Goal: Check status: Check status

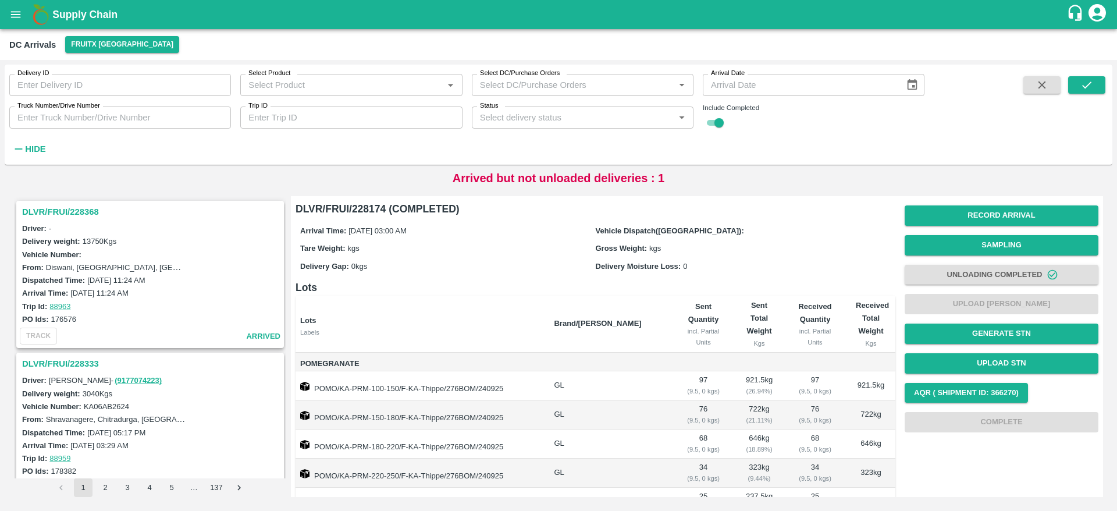
scroll to position [461, 0]
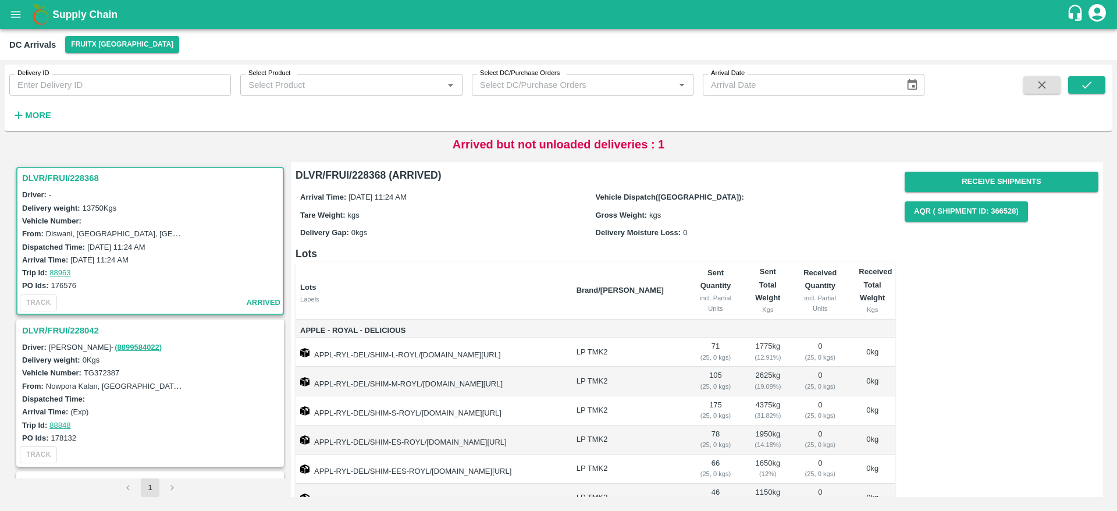
click at [84, 323] on h3 "DLVR/FRUI/228042" at bounding box center [152, 330] width 260 height 15
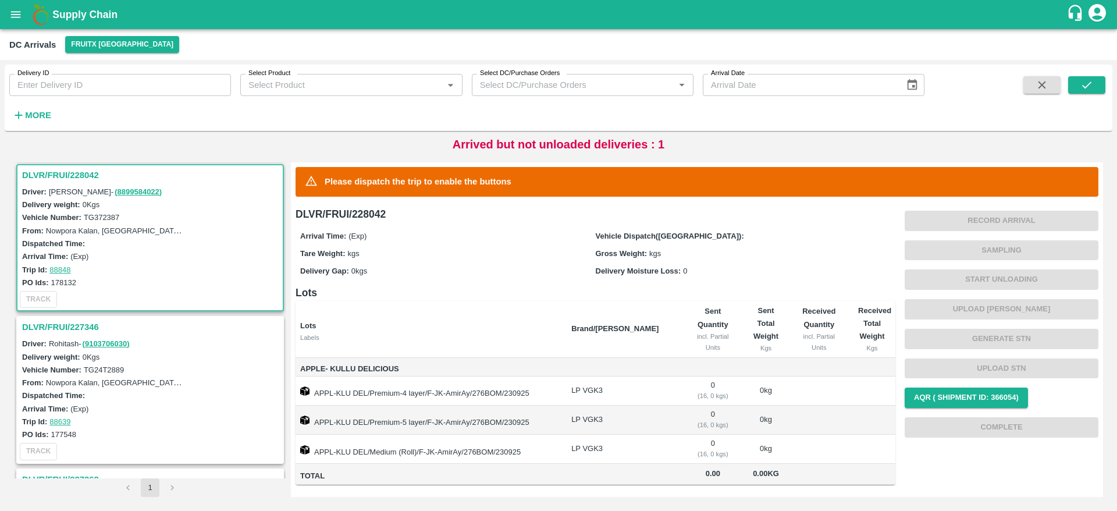
scroll to position [157, 0]
click at [86, 323] on h3 "DLVR/FRUI/227346" at bounding box center [152, 325] width 260 height 15
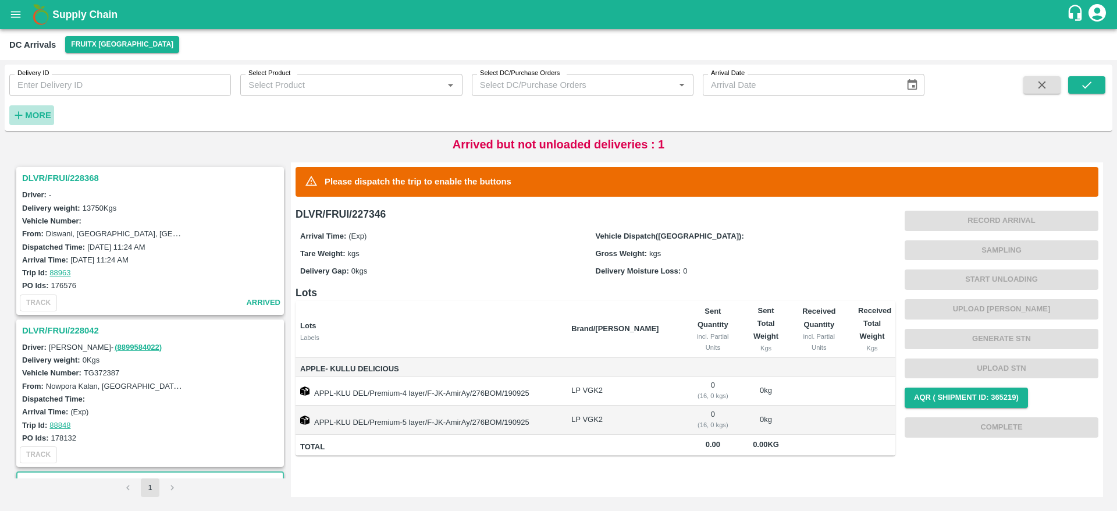
click at [34, 117] on strong "More" at bounding box center [38, 115] width 26 height 9
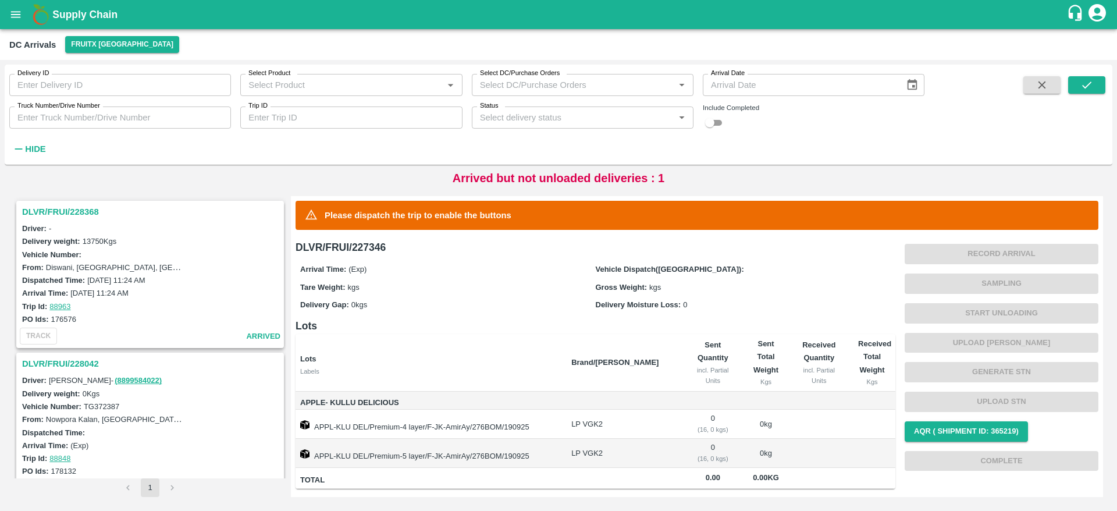
drag, startPoint x: 717, startPoint y: 132, endPoint x: 712, endPoint y: 120, distance: 12.2
click at [712, 120] on div "Delivery ID Delivery ID Select Product Select Product   * Select DC/Purchase Or…" at bounding box center [462, 112] width 925 height 94
click at [712, 120] on input "checkbox" at bounding box center [710, 123] width 42 height 14
checkbox input "true"
click at [1095, 91] on button "submit" at bounding box center [1086, 84] width 37 height 17
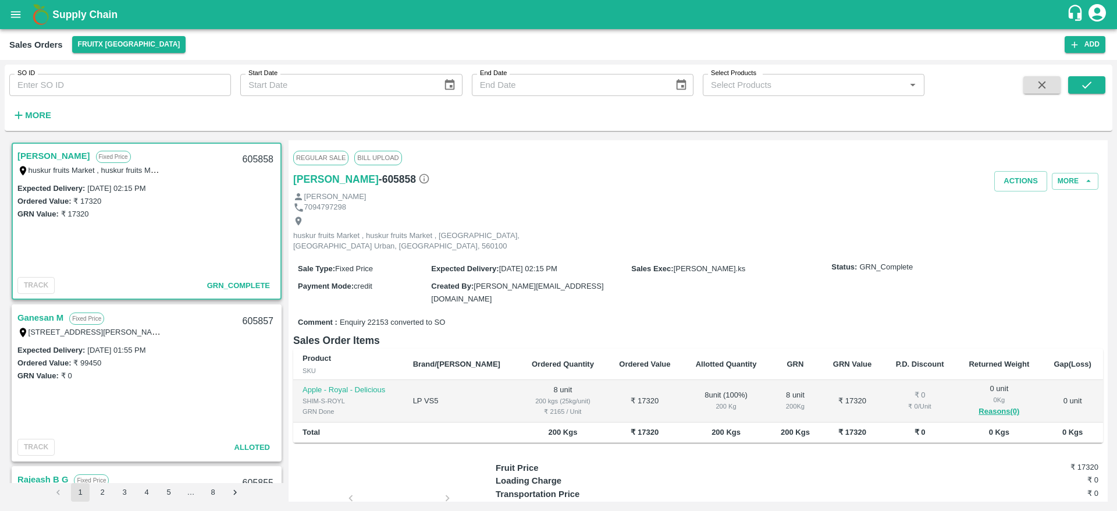
click at [226, 215] on div "GRN Value: ₹ 17320" at bounding box center [146, 213] width 258 height 13
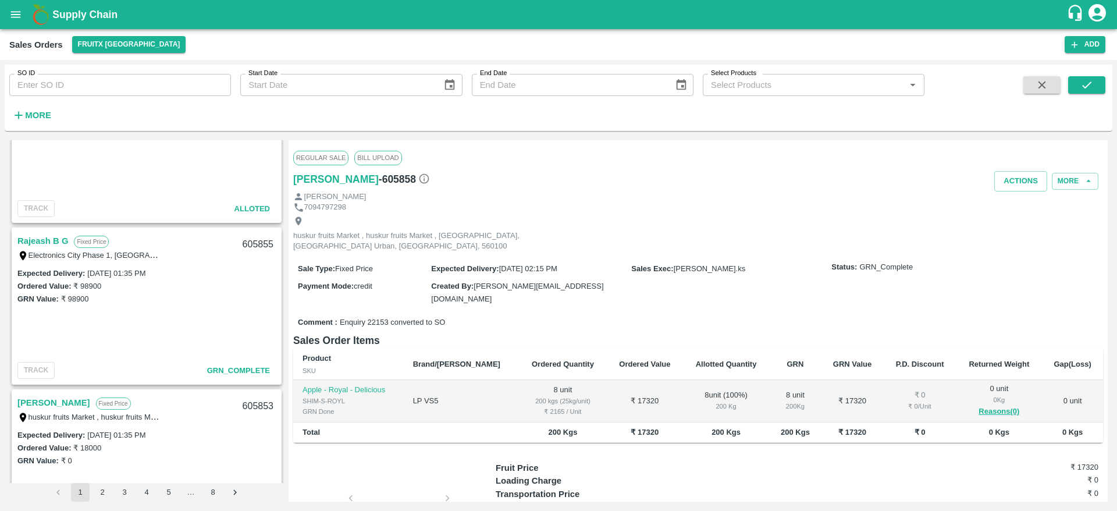
scroll to position [298, 0]
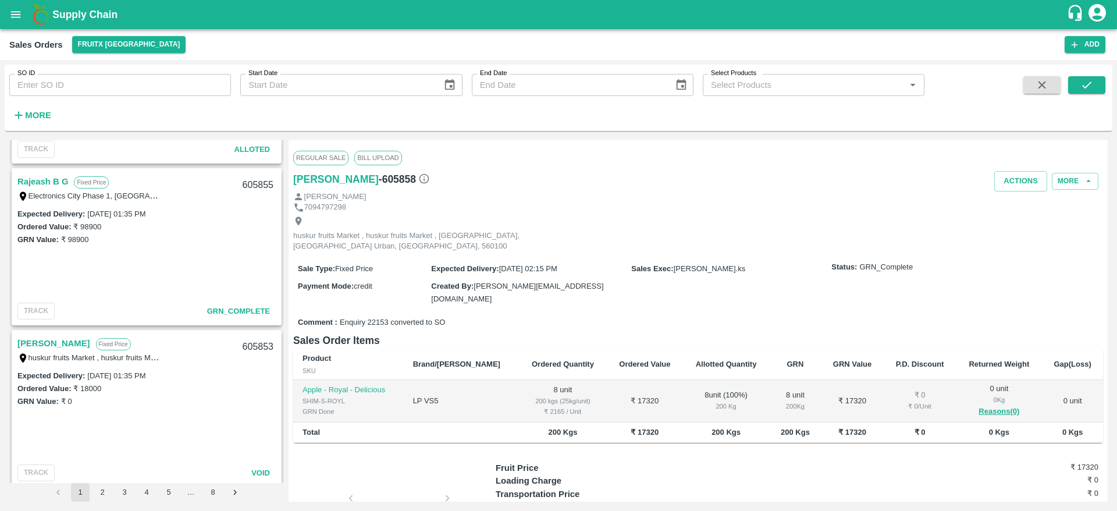
click at [37, 174] on link "Rajeash B G" at bounding box center [42, 181] width 51 height 15
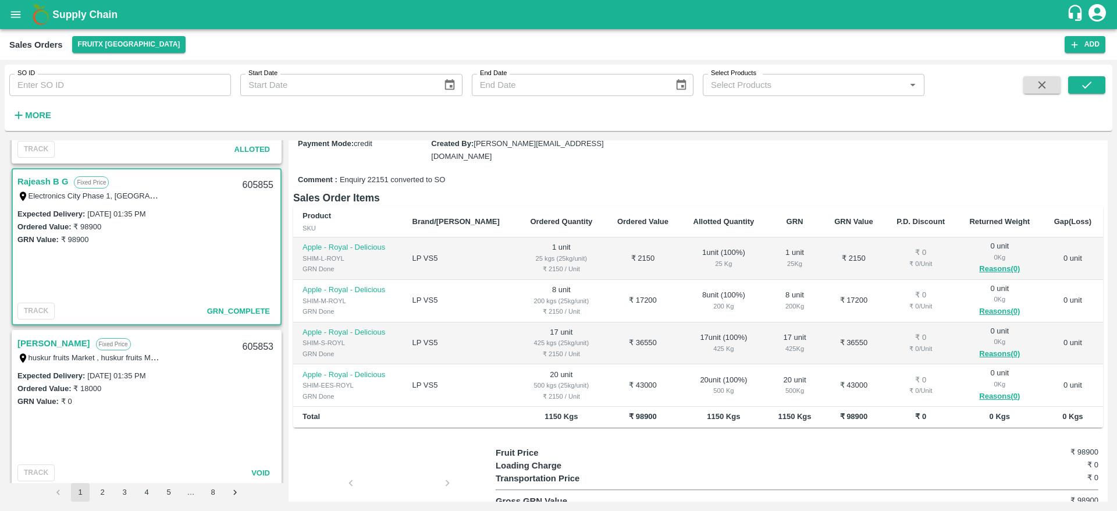
scroll to position [143, 0]
